Goal: Transaction & Acquisition: Obtain resource

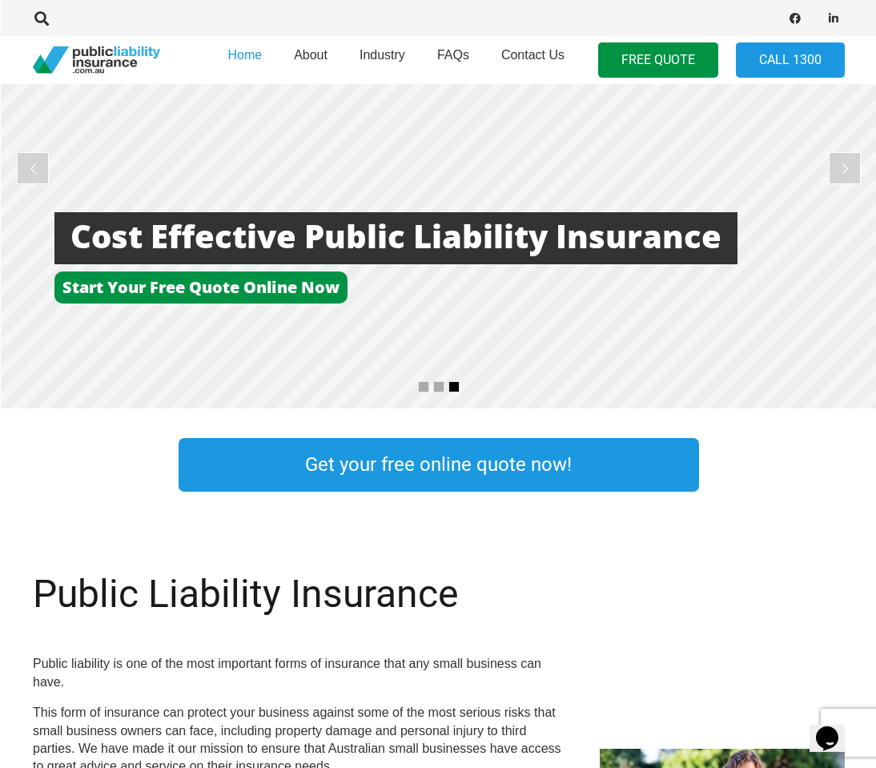
scroll to position [180, 0]
click at [592, 457] on link "Get your free online quote now!" at bounding box center [438, 465] width 520 height 54
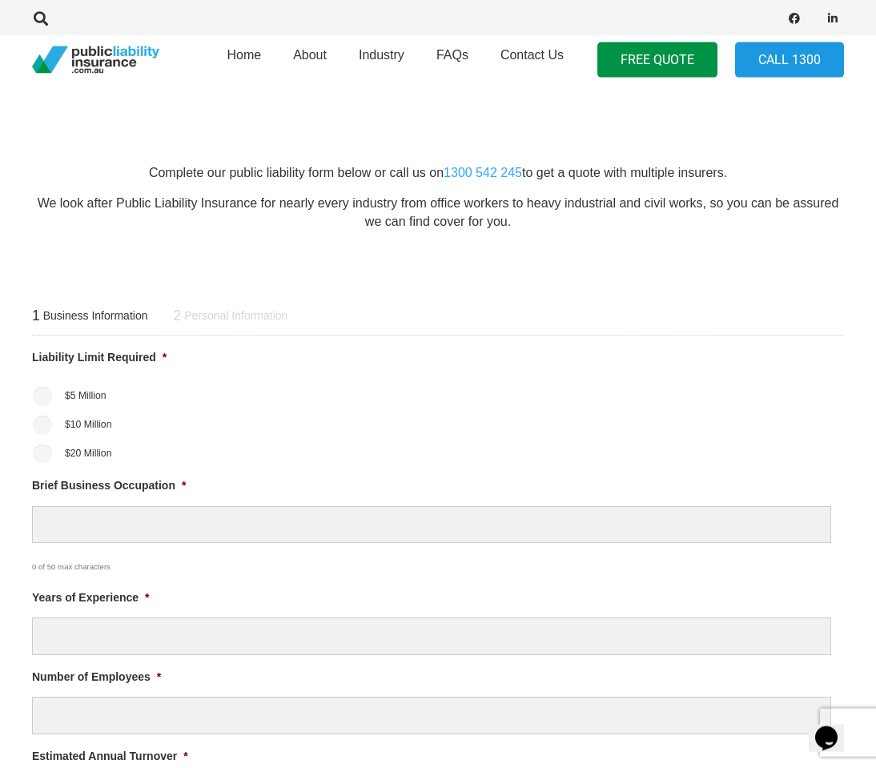
scroll to position [376, 0]
click at [507, 323] on div "1 Business Information 2 Personal Information" at bounding box center [438, 314] width 812 height 41
click at [40, 447] on input "$20 Million" at bounding box center [42, 453] width 19 height 19
radio input "true"
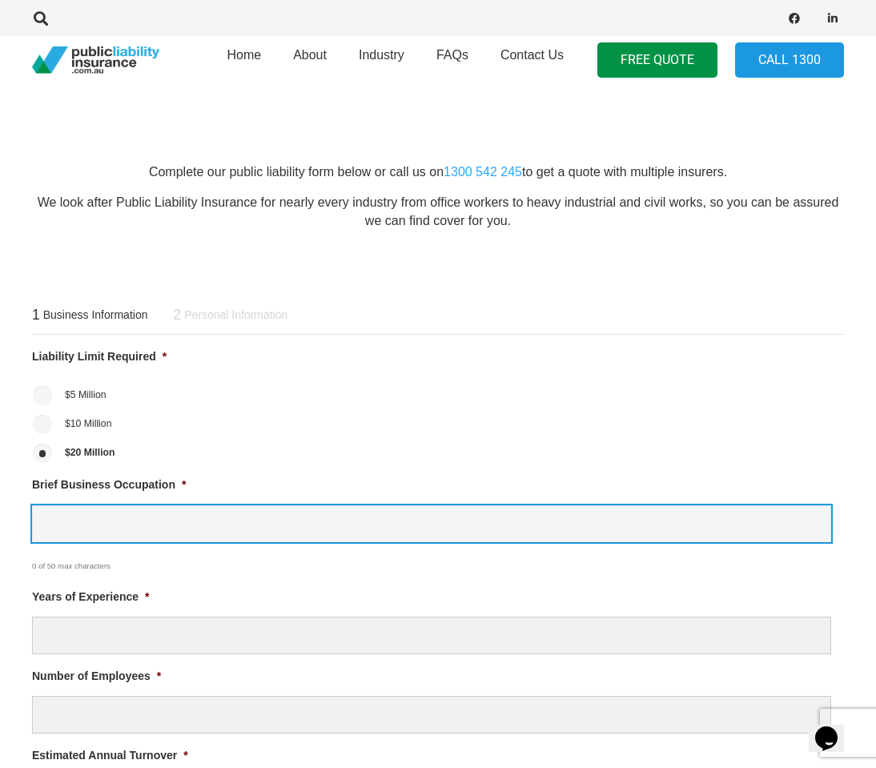
click at [155, 524] on input "Brief Business Occupation *" at bounding box center [431, 524] width 799 height 38
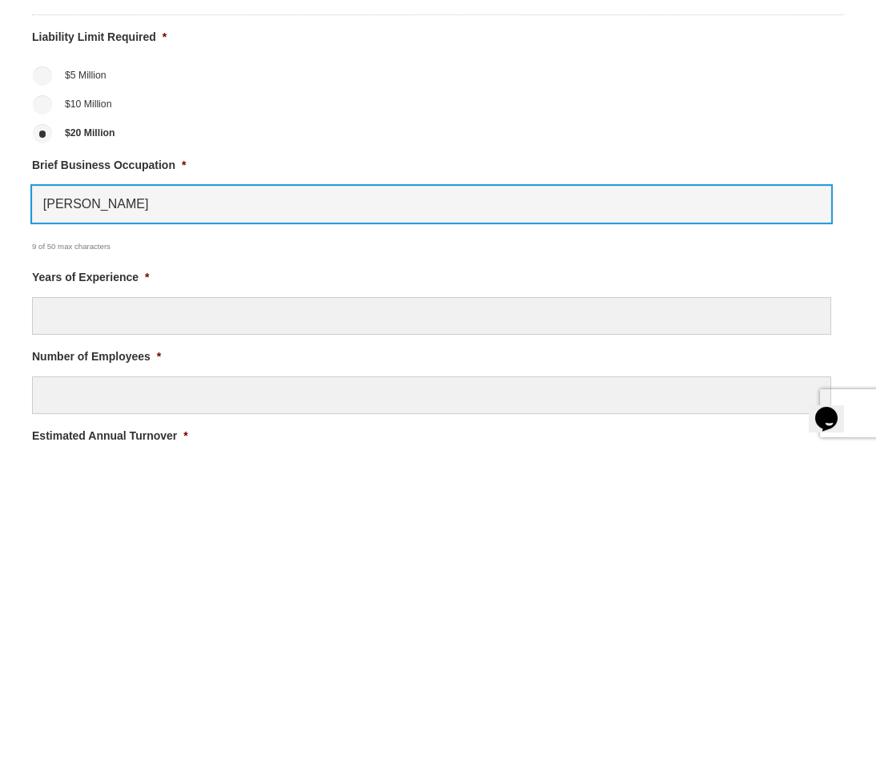
type input "[PERSON_NAME]"
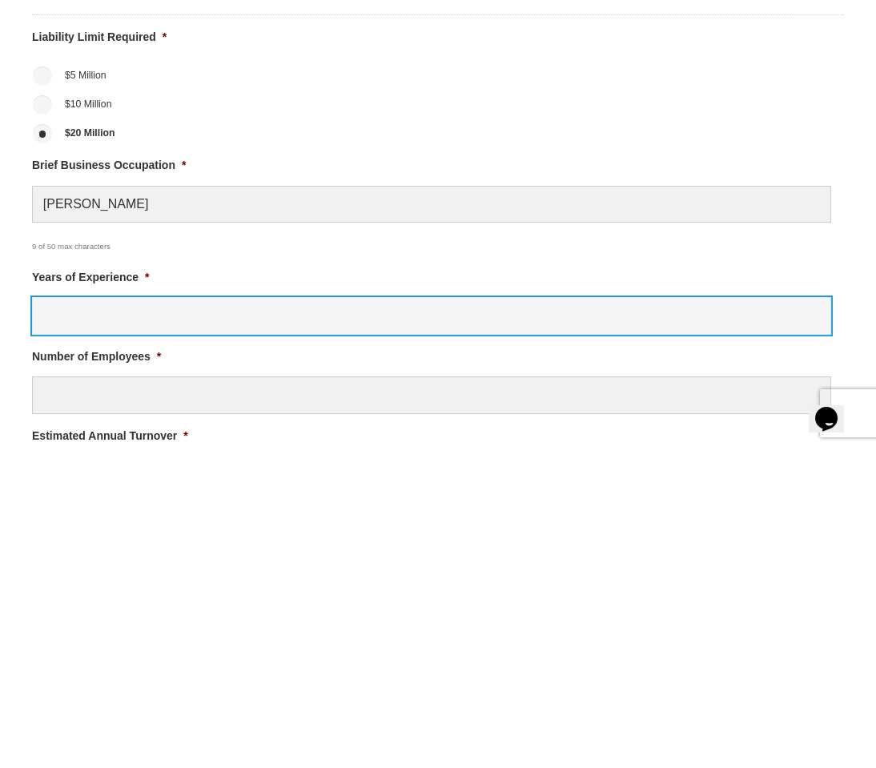
click at [449, 616] on input "Years of Experience *" at bounding box center [431, 635] width 799 height 38
type input "7"
type input "6"
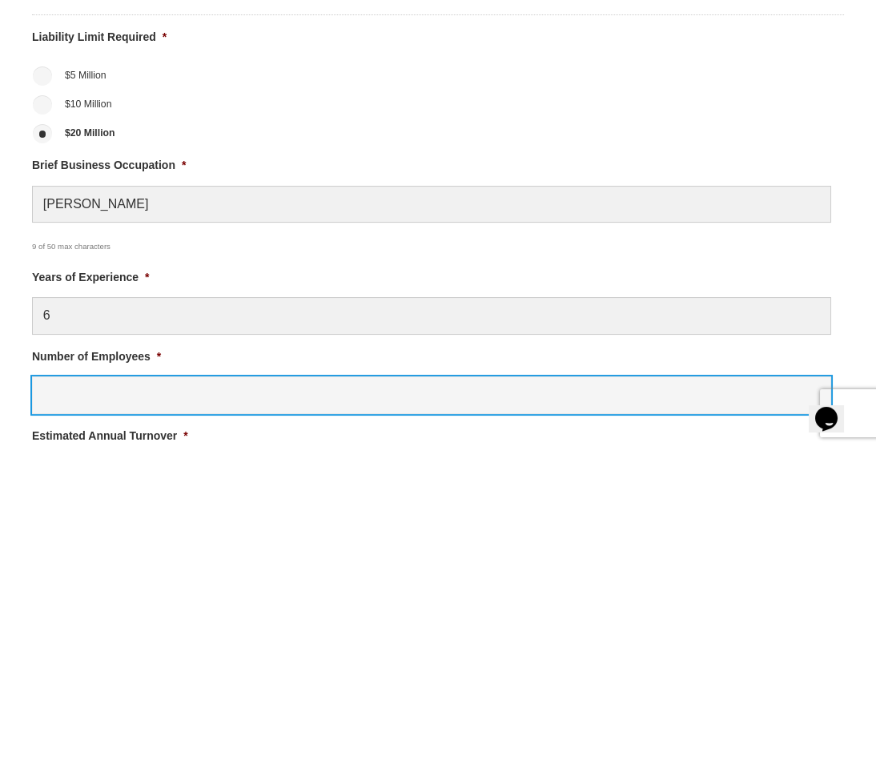
click at [464, 696] on input "Number of Employees *" at bounding box center [431, 715] width 799 height 38
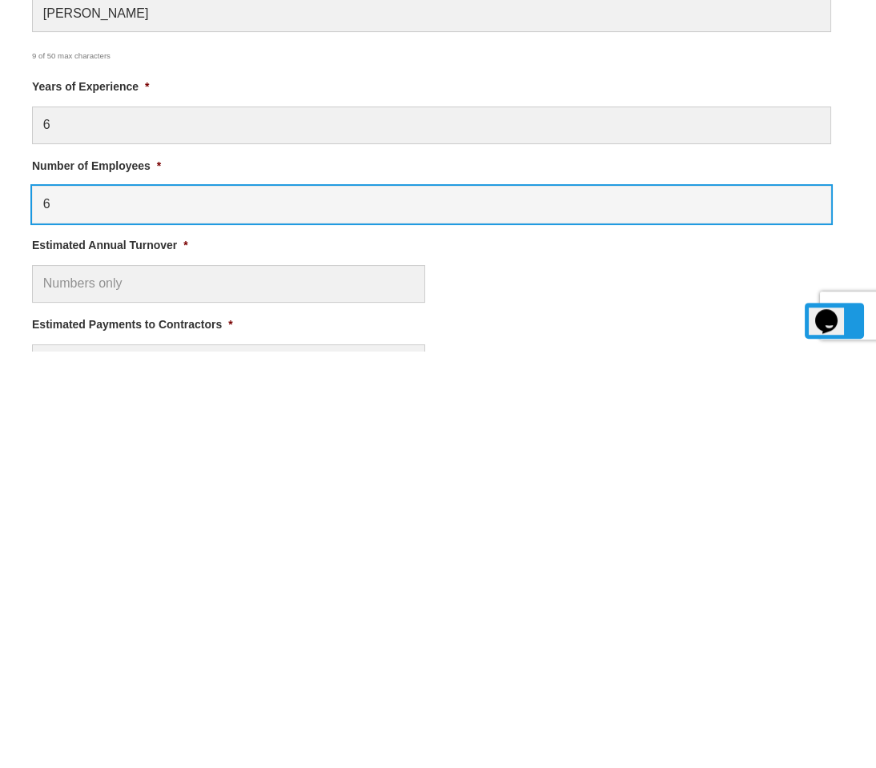
type input "6"
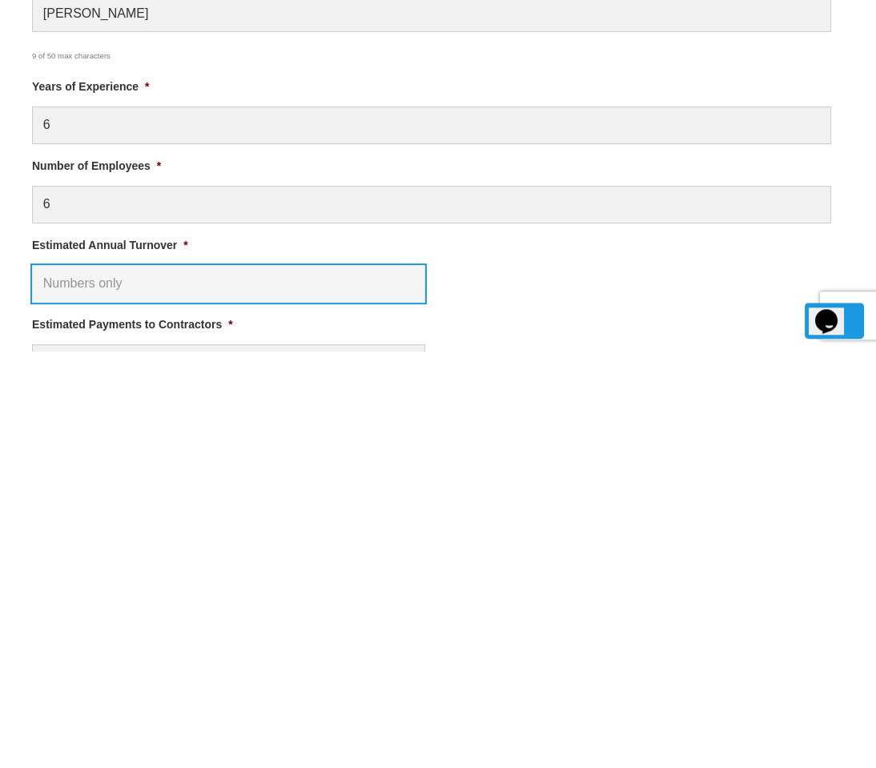
click at [371, 682] on input "Estimated Annual Turnover *" at bounding box center [228, 701] width 393 height 38
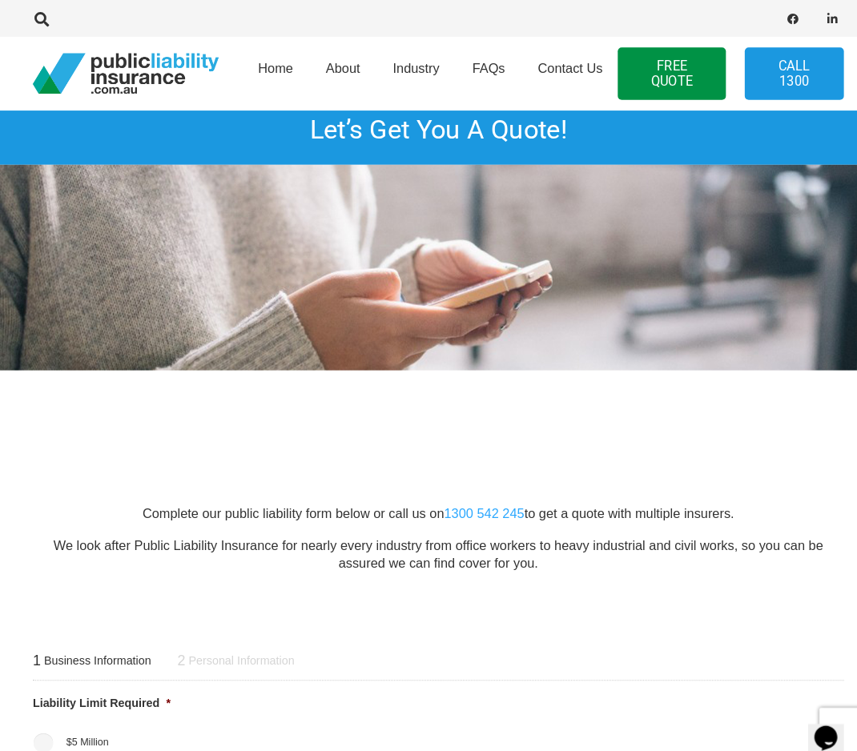
scroll to position [0, 0]
